Goal: Task Accomplishment & Management: Use online tool/utility

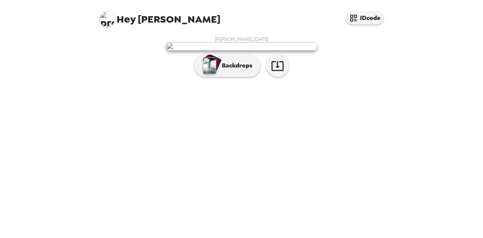
scroll to position [34, 0]
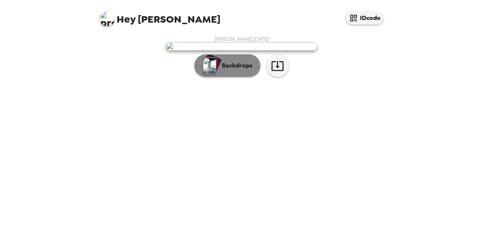
click at [235, 77] on button "Backdrops" at bounding box center [227, 65] width 66 height 23
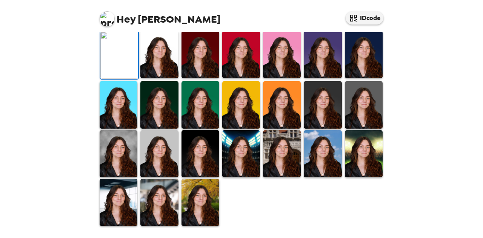
scroll to position [207, 0]
click at [152, 128] on img at bounding box center [159, 104] width 38 height 47
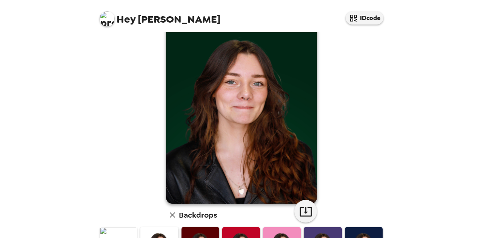
scroll to position [28, 0]
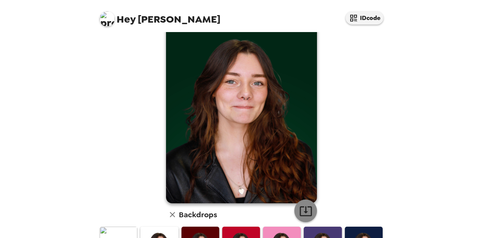
click at [301, 208] on icon "button" at bounding box center [305, 211] width 13 height 13
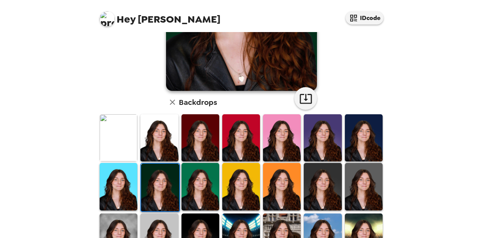
scroll to position [140, 0]
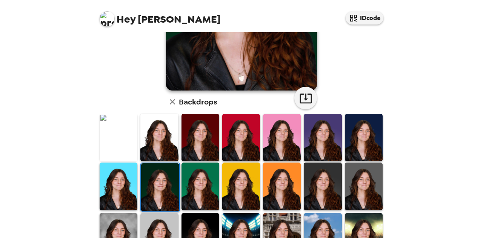
click at [359, 137] on img at bounding box center [364, 137] width 38 height 47
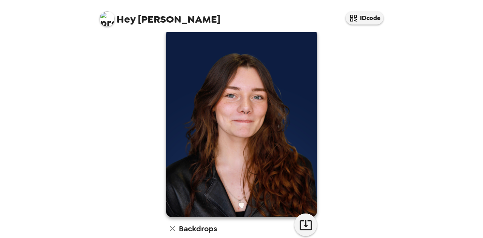
scroll to position [14, 0]
click at [302, 222] on icon "button" at bounding box center [305, 224] width 13 height 13
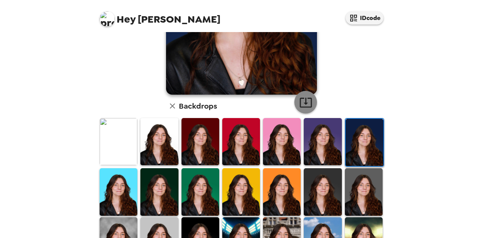
scroll to position [137, 0]
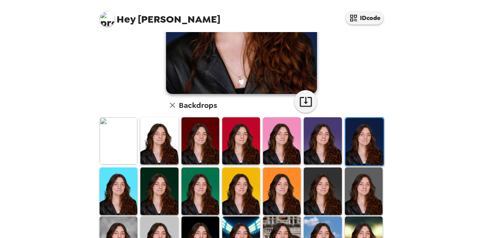
click at [131, 139] on img at bounding box center [119, 140] width 38 height 47
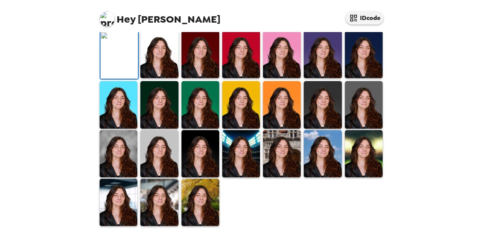
scroll to position [64, 0]
click at [300, 22] on icon "button" at bounding box center [305, 15] width 13 height 13
click at [203, 78] on img at bounding box center [201, 54] width 38 height 47
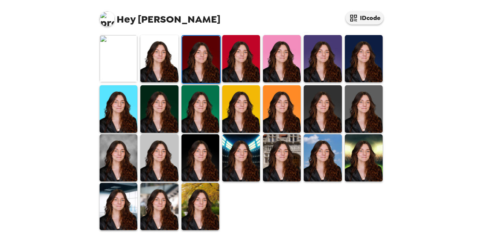
scroll to position [219, 0]
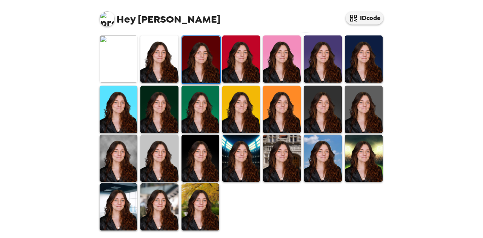
click at [355, 135] on img at bounding box center [364, 158] width 38 height 47
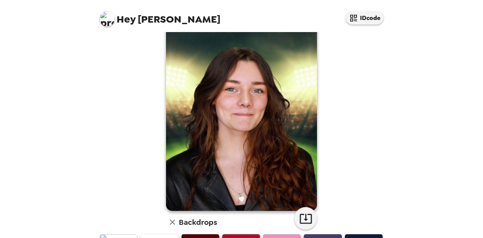
scroll to position [151, 0]
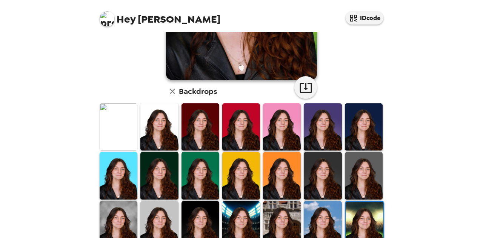
click at [322, 222] on img at bounding box center [323, 224] width 38 height 47
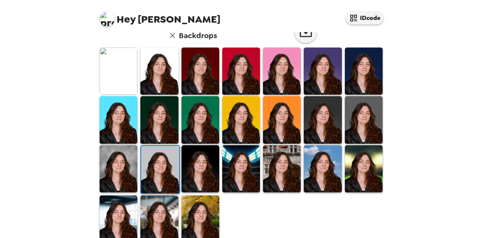
scroll to position [208, 0]
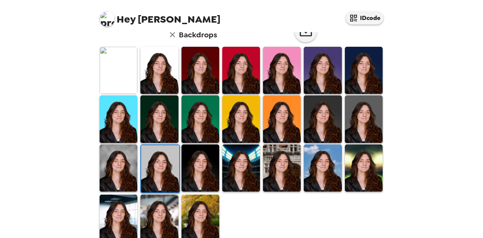
click at [112, 203] on img at bounding box center [119, 218] width 38 height 47
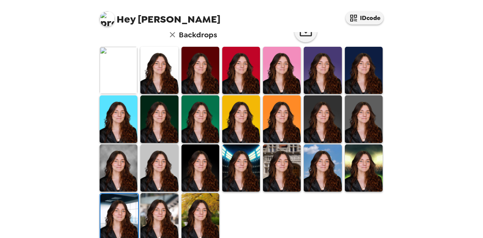
click at [120, 165] on img at bounding box center [119, 168] width 38 height 47
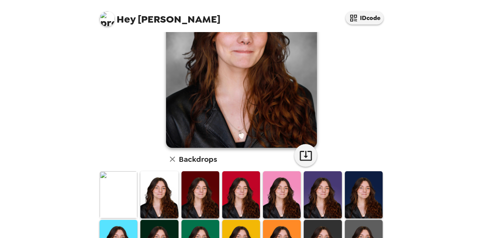
scroll to position [143, 0]
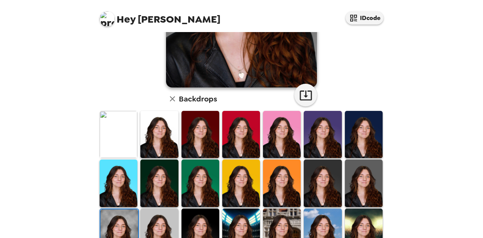
click at [199, 176] on img at bounding box center [201, 183] width 38 height 47
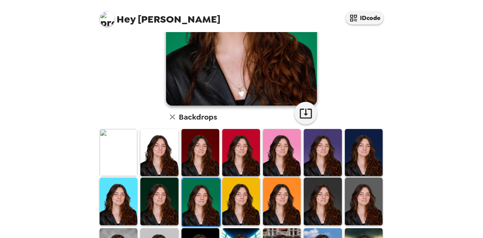
scroll to position [144, 0]
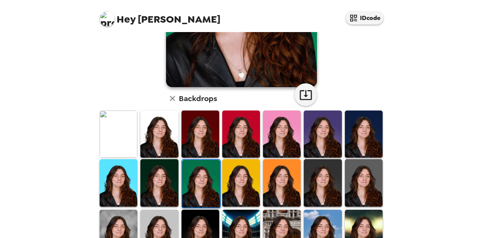
click at [162, 194] on img at bounding box center [159, 182] width 38 height 47
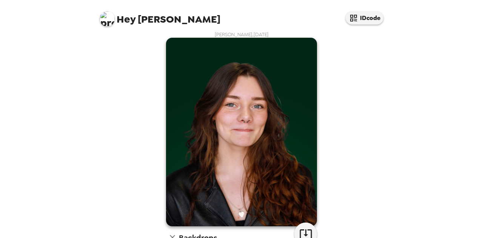
scroll to position [102, 0]
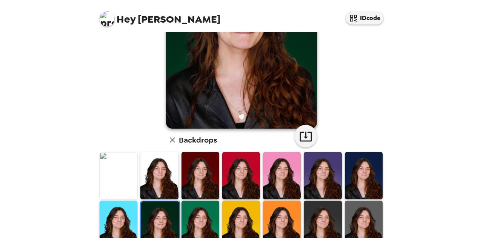
click at [200, 212] on img at bounding box center [201, 224] width 38 height 47
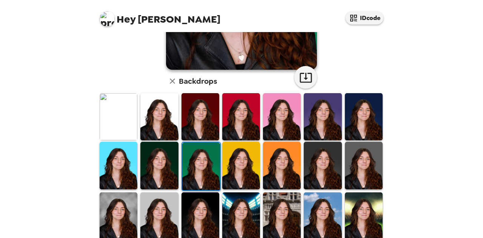
scroll to position [177, 0]
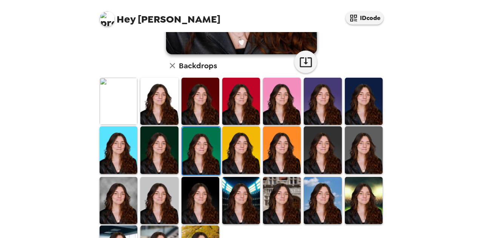
click at [145, 151] on img at bounding box center [159, 149] width 38 height 47
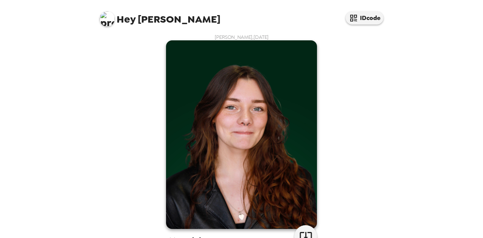
scroll to position [0, 0]
